Goal: Check status

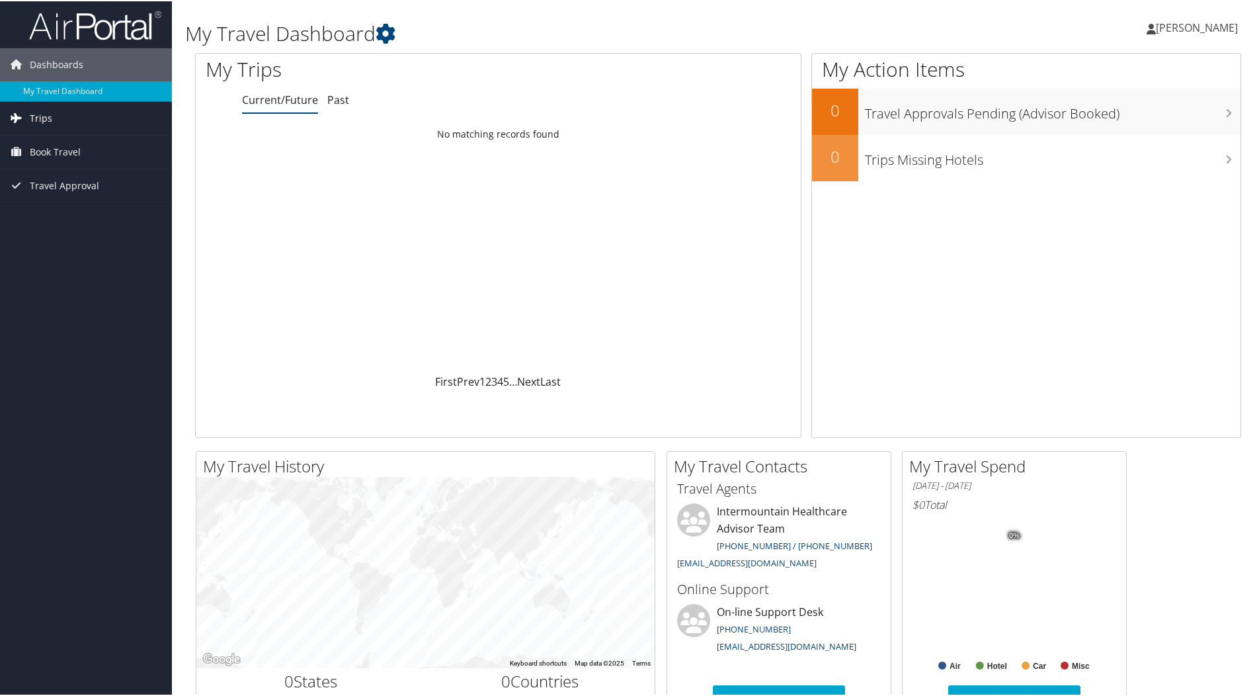
click at [87, 115] on link "Trips" at bounding box center [86, 117] width 172 height 33
click at [69, 147] on link "Current/Future Trips" at bounding box center [86, 144] width 172 height 20
